Goal: Leave review/rating: Leave review/rating

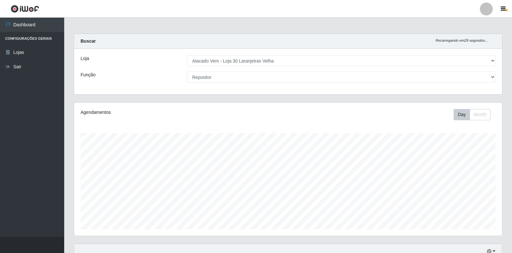
select select "495"
select select "24"
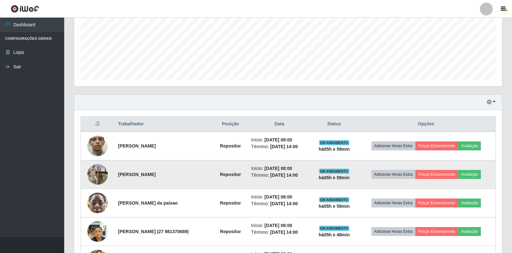
scroll to position [193, 0]
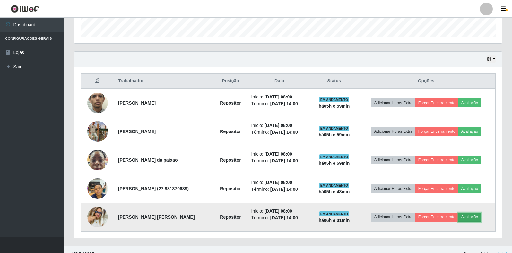
click at [473, 219] on button "Avaliação" at bounding box center [469, 217] width 23 height 9
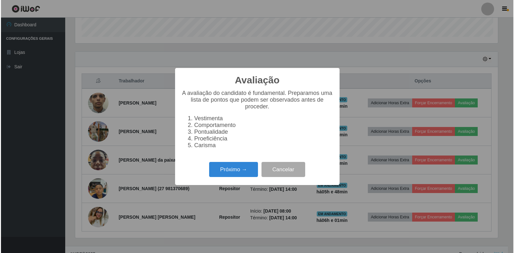
scroll to position [133, 424]
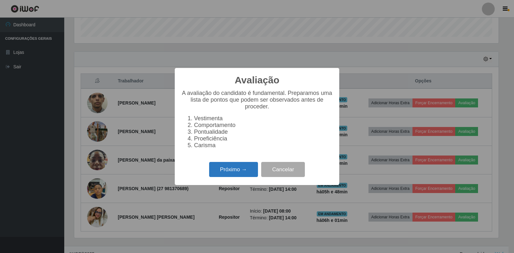
click at [247, 173] on button "Próximo →" at bounding box center [233, 169] width 49 height 15
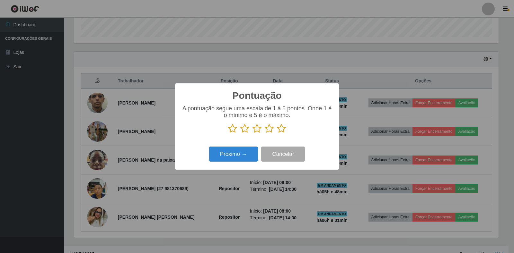
click at [281, 128] on icon at bounding box center [281, 129] width 9 height 10
click at [277, 134] on input "radio" at bounding box center [277, 134] width 0 height 0
click at [224, 159] on button "Próximo →" at bounding box center [233, 154] width 49 height 15
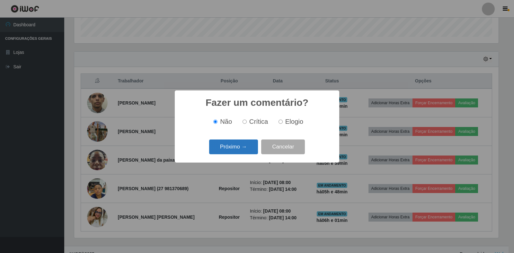
click at [240, 148] on button "Próximo →" at bounding box center [233, 147] width 49 height 15
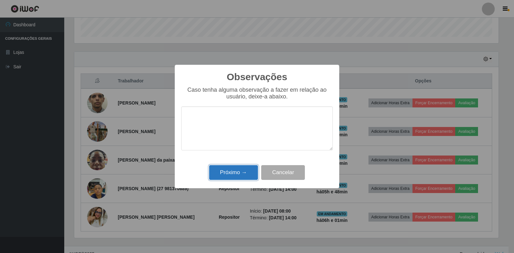
click at [242, 169] on button "Próximo →" at bounding box center [233, 172] width 49 height 15
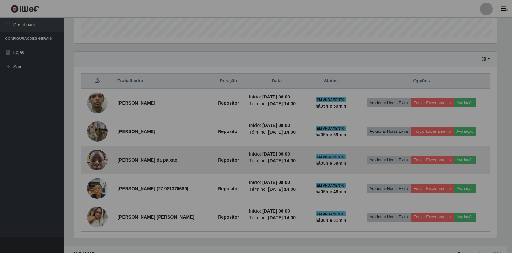
scroll to position [133, 428]
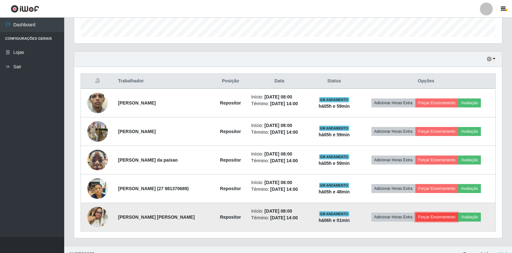
click at [445, 216] on button "Forçar Encerramento" at bounding box center [437, 217] width 43 height 9
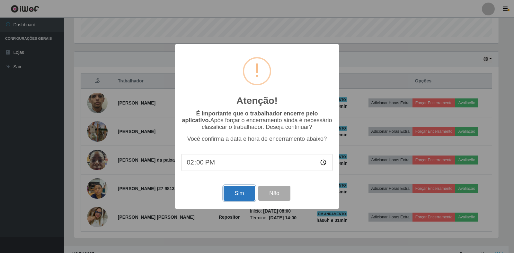
click at [231, 193] on button "Sim" at bounding box center [239, 193] width 31 height 15
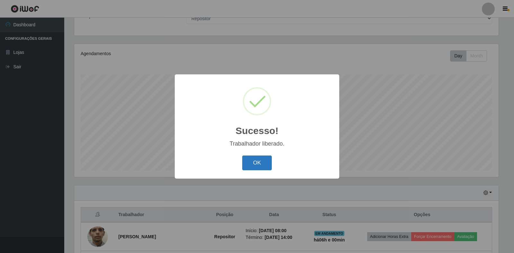
click at [260, 168] on button "OK" at bounding box center [257, 163] width 30 height 15
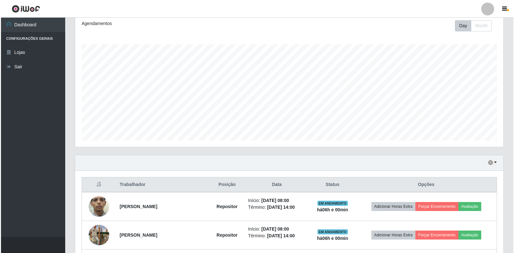
scroll to position [155, 0]
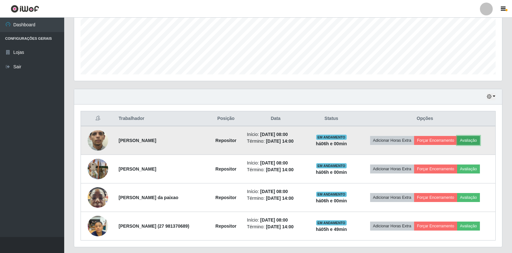
click at [476, 142] on button "Avaliação" at bounding box center [468, 140] width 23 height 9
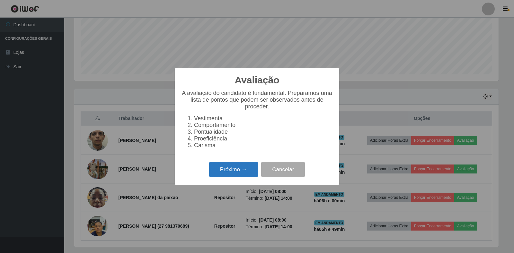
click at [220, 175] on button "Próximo →" at bounding box center [233, 169] width 49 height 15
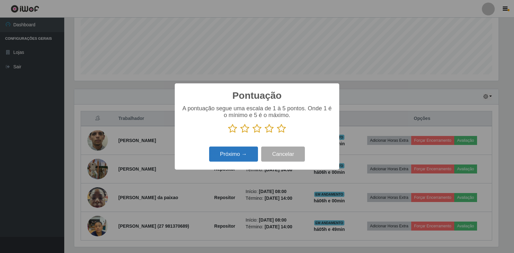
scroll to position [321043, 320752]
click at [281, 128] on icon at bounding box center [281, 129] width 9 height 10
click at [277, 134] on input "radio" at bounding box center [277, 134] width 0 height 0
click at [241, 157] on button "Próximo →" at bounding box center [233, 154] width 49 height 15
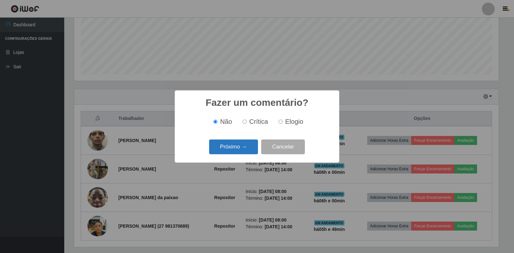
click at [243, 152] on button "Próximo →" at bounding box center [233, 147] width 49 height 15
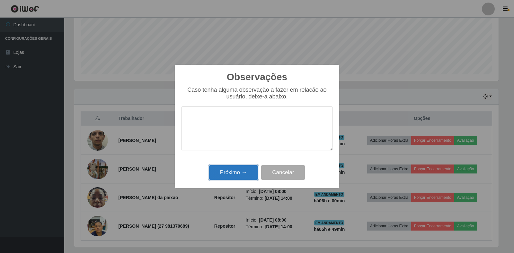
click at [242, 173] on button "Próximo →" at bounding box center [233, 172] width 49 height 15
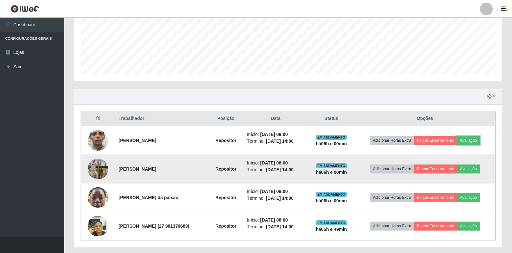
scroll to position [133, 428]
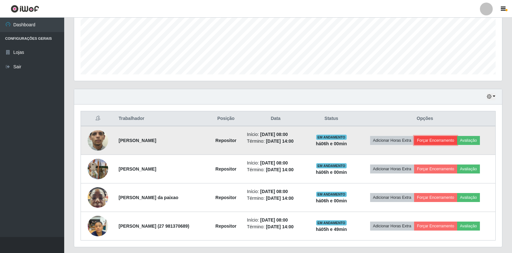
click at [443, 142] on button "Forçar Encerramento" at bounding box center [435, 140] width 43 height 9
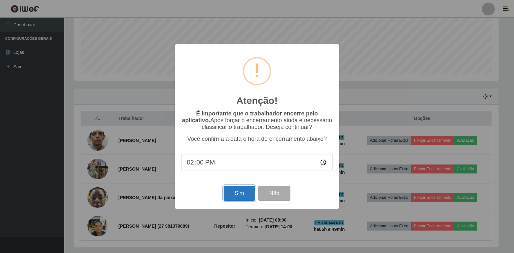
click at [240, 194] on button "Sim" at bounding box center [239, 193] width 31 height 15
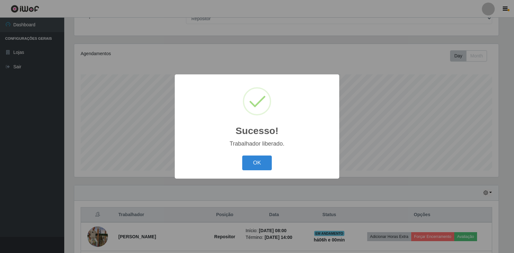
drag, startPoint x: 258, startPoint y: 161, endPoint x: 255, endPoint y: 163, distance: 3.7
click at [258, 161] on button "OK" at bounding box center [257, 163] width 30 height 15
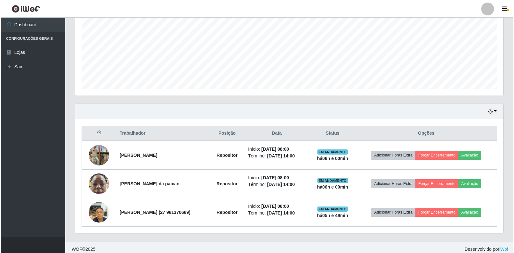
scroll to position [145, 0]
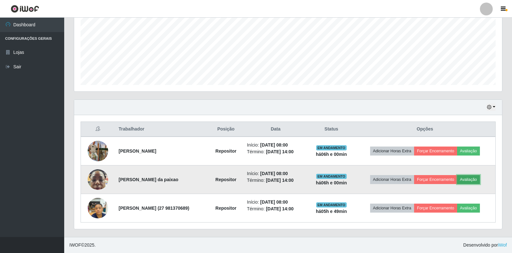
click at [474, 180] on button "Avaliação" at bounding box center [468, 179] width 23 height 9
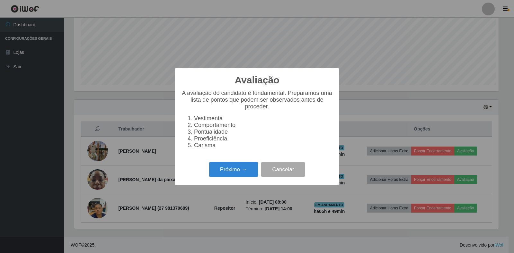
scroll to position [133, 424]
click at [240, 175] on button "Próximo →" at bounding box center [233, 169] width 49 height 15
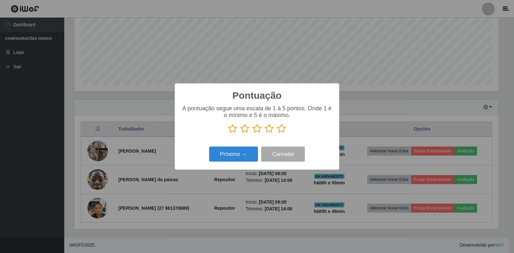
click at [278, 130] on icon at bounding box center [281, 129] width 9 height 10
click at [277, 134] on input "radio" at bounding box center [277, 134] width 0 height 0
click at [222, 156] on button "Próximo →" at bounding box center [233, 154] width 49 height 15
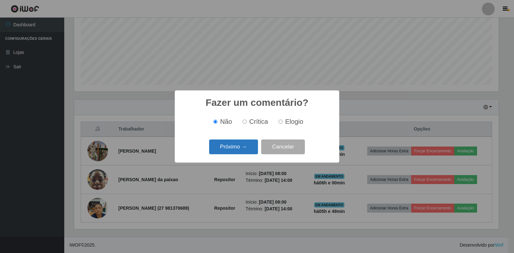
click at [237, 145] on button "Próximo →" at bounding box center [233, 147] width 49 height 15
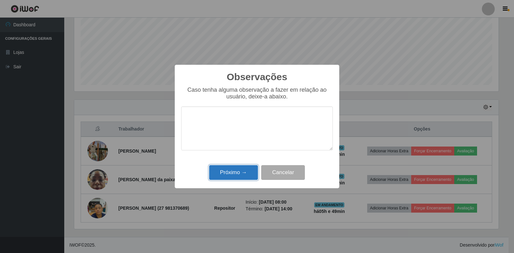
click at [239, 176] on button "Próximo →" at bounding box center [233, 172] width 49 height 15
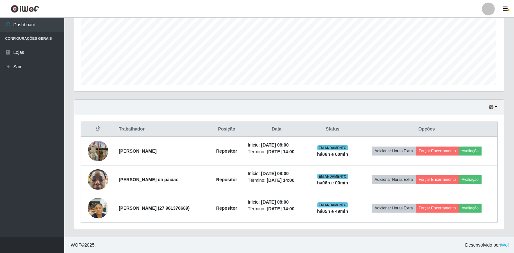
scroll to position [133, 428]
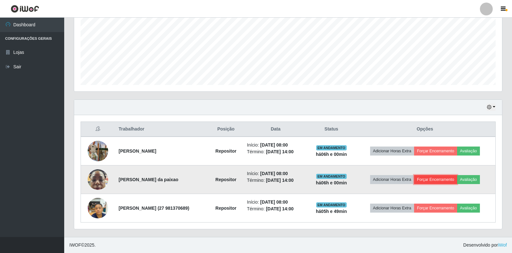
click at [436, 183] on button "Forçar Encerramento" at bounding box center [435, 179] width 43 height 9
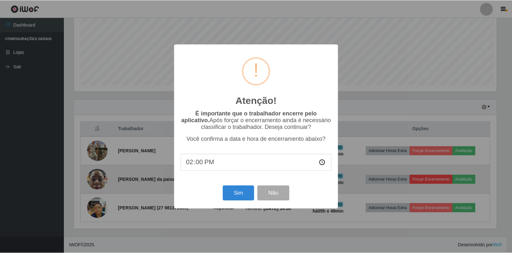
scroll to position [133, 424]
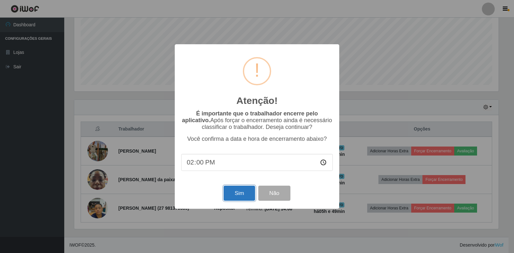
click at [240, 192] on button "Sim" at bounding box center [239, 193] width 31 height 15
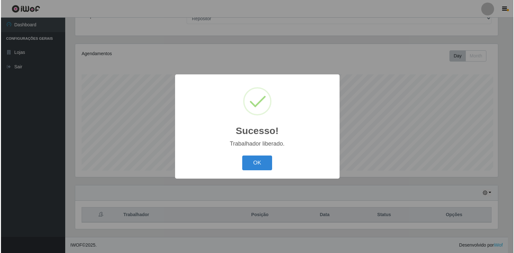
scroll to position [0, 0]
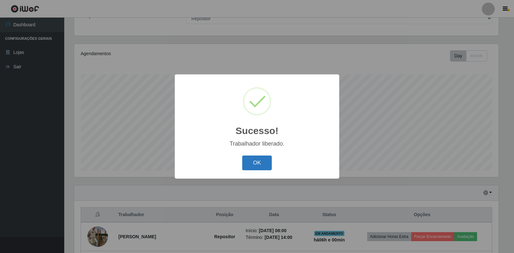
click at [253, 167] on button "OK" at bounding box center [257, 163] width 30 height 15
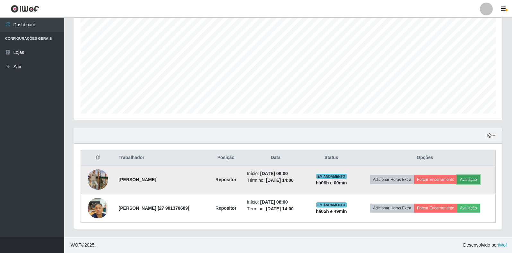
click at [479, 179] on button "Avaliação" at bounding box center [468, 179] width 23 height 9
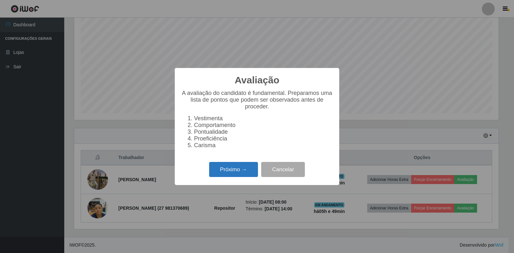
click at [235, 173] on button "Próximo →" at bounding box center [233, 169] width 49 height 15
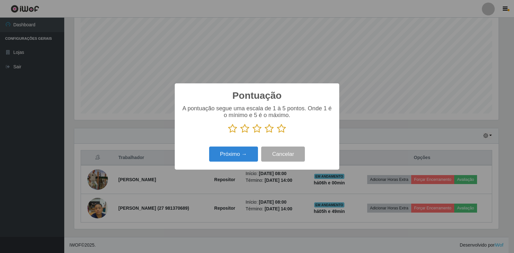
click at [281, 132] on icon at bounding box center [281, 129] width 9 height 10
click at [277, 134] on input "radio" at bounding box center [277, 134] width 0 height 0
click at [252, 154] on button "Próximo →" at bounding box center [233, 154] width 49 height 15
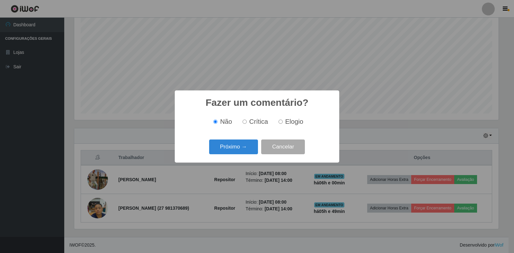
click at [252, 154] on button "Próximo →" at bounding box center [233, 147] width 49 height 15
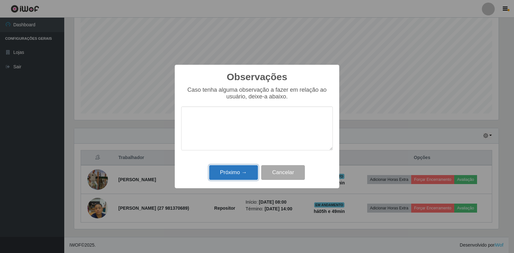
click at [251, 169] on button "Próximo →" at bounding box center [233, 172] width 49 height 15
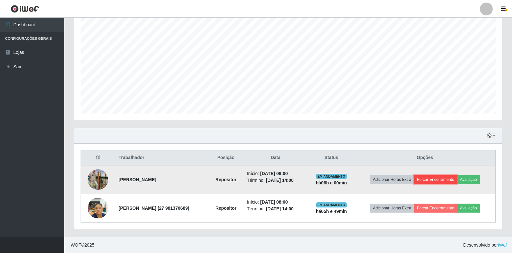
click at [441, 181] on button "Forçar Encerramento" at bounding box center [435, 179] width 43 height 9
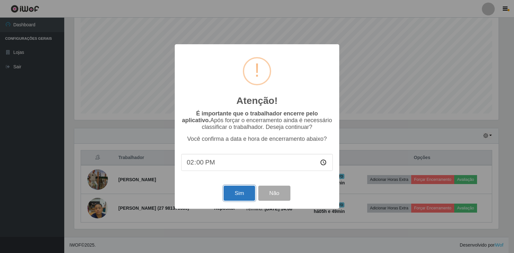
click at [241, 197] on button "Sim" at bounding box center [239, 193] width 31 height 15
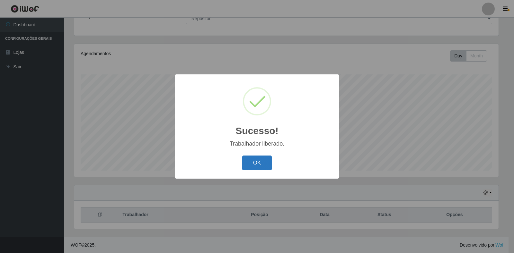
click at [257, 167] on button "OK" at bounding box center [257, 163] width 30 height 15
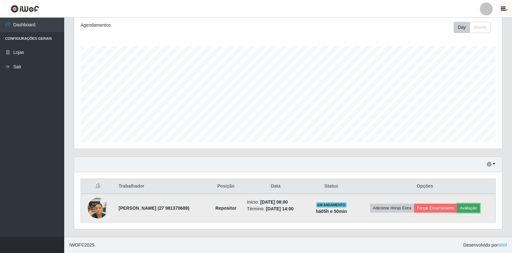
click at [480, 206] on button "Avaliação" at bounding box center [468, 208] width 23 height 9
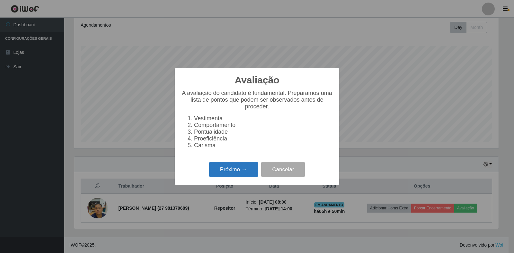
click at [241, 173] on button "Próximo →" at bounding box center [233, 169] width 49 height 15
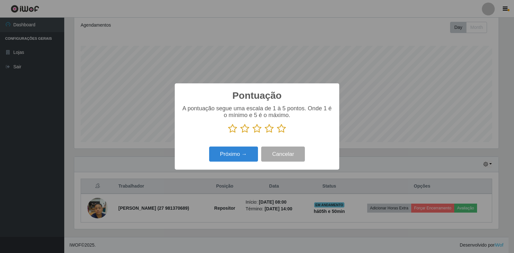
click at [279, 129] on icon at bounding box center [281, 129] width 9 height 10
click at [277, 134] on input "radio" at bounding box center [277, 134] width 0 height 0
click at [257, 154] on button "Próximo →" at bounding box center [233, 154] width 49 height 15
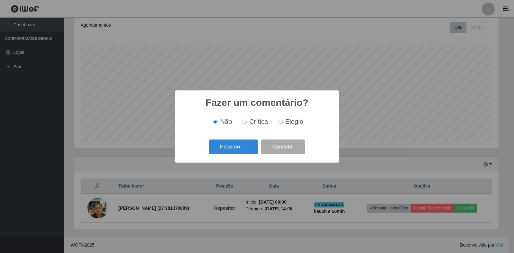
click at [257, 154] on button "Próximo →" at bounding box center [233, 147] width 49 height 15
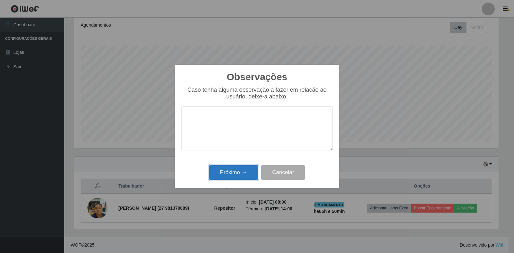
click at [240, 172] on button "Próximo →" at bounding box center [233, 172] width 49 height 15
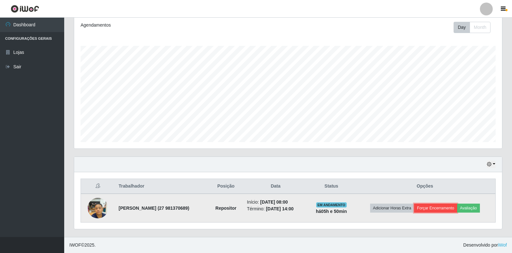
click at [435, 207] on button "Forçar Encerramento" at bounding box center [435, 208] width 43 height 9
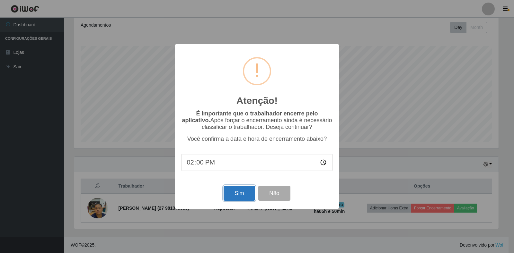
click at [239, 196] on button "Sim" at bounding box center [239, 193] width 31 height 15
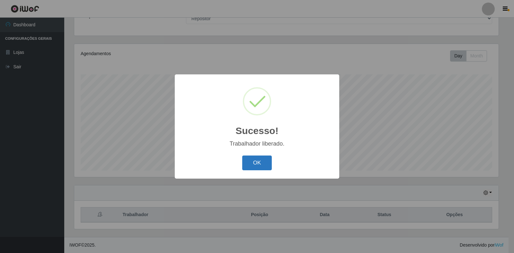
click at [267, 167] on button "OK" at bounding box center [257, 163] width 30 height 15
